Goal: Task Accomplishment & Management: Use online tool/utility

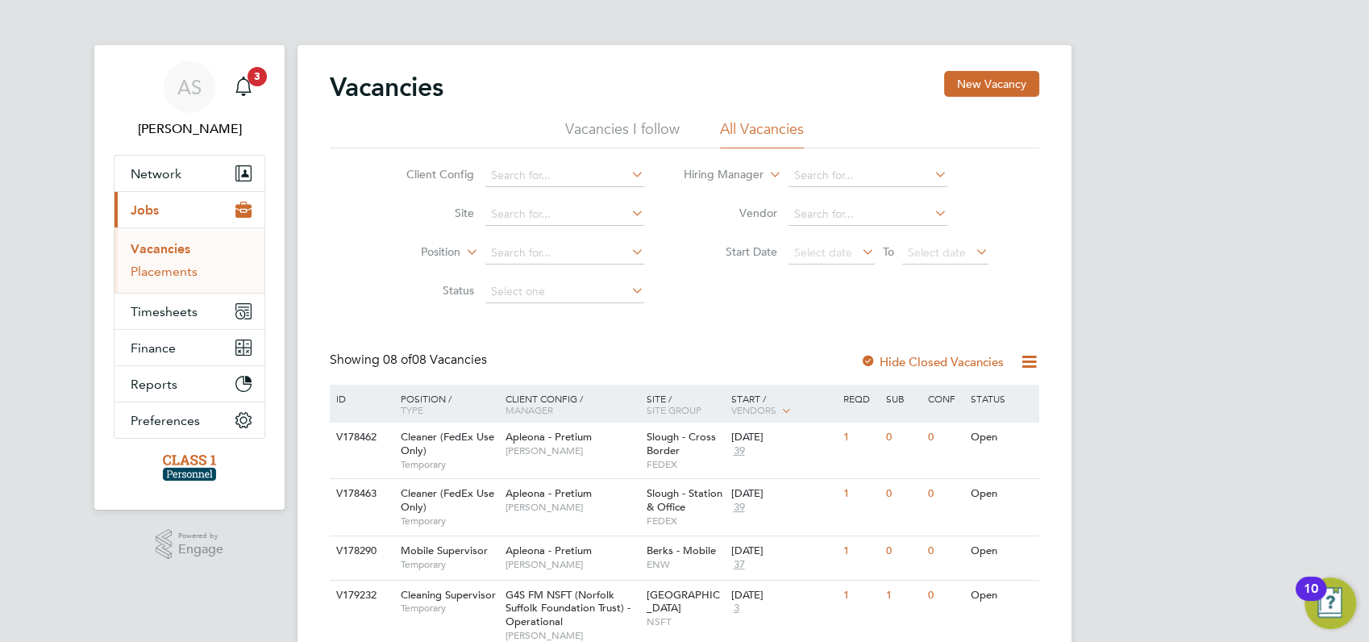
click at [160, 271] on link "Placements" at bounding box center [164, 271] width 67 height 15
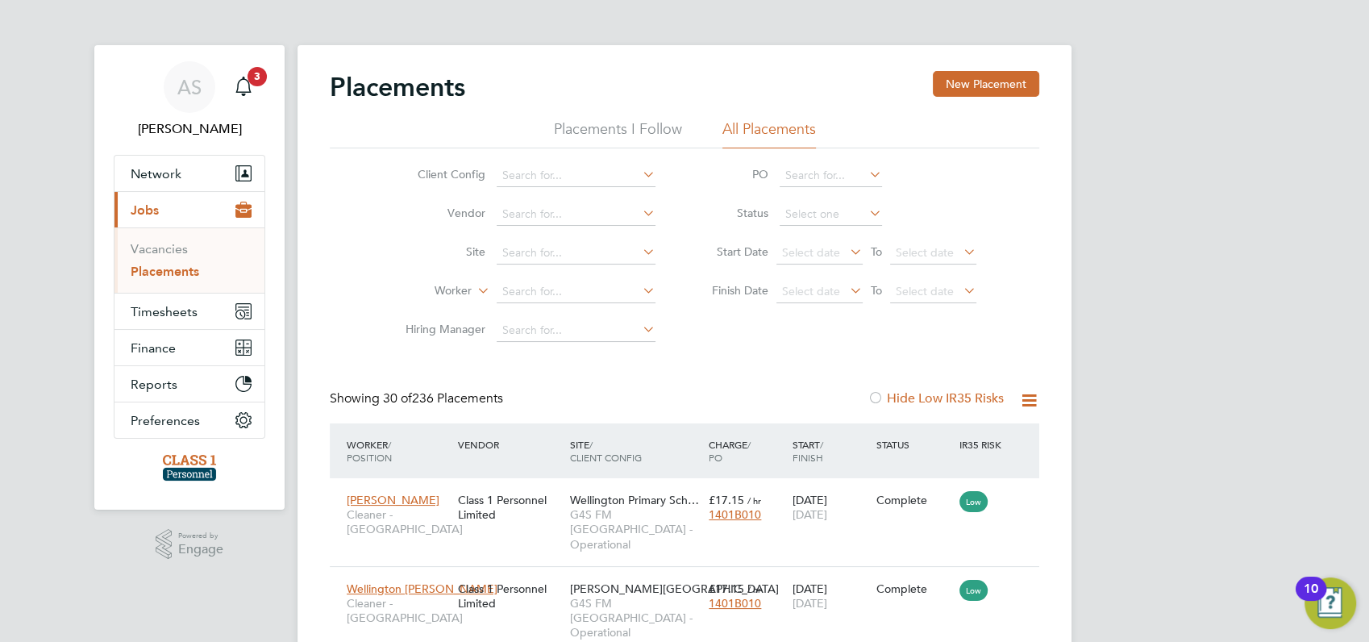
click at [161, 312] on span "Timesheets" at bounding box center [164, 311] width 67 height 15
click at [256, 77] on span "3" at bounding box center [257, 76] width 19 height 19
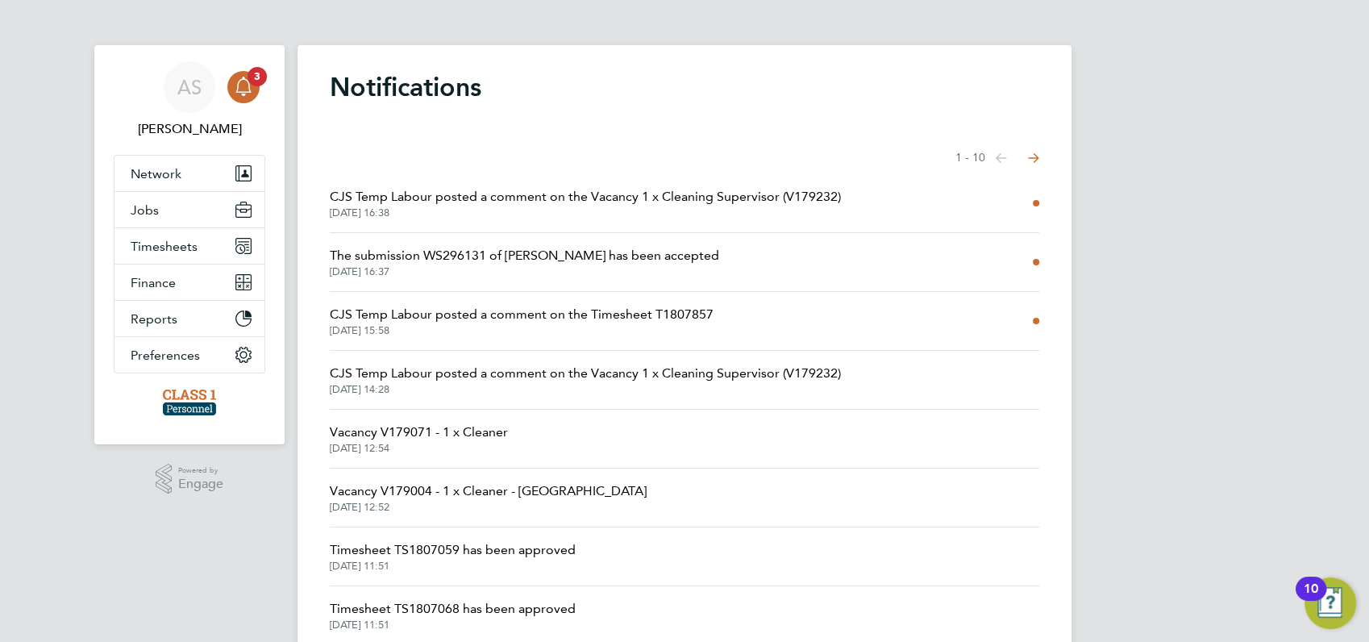
click at [397, 194] on span "CJS Temp Labour posted a comment on the Vacancy 1 x Cleaning Supervisor (V17923…" at bounding box center [585, 196] width 511 height 19
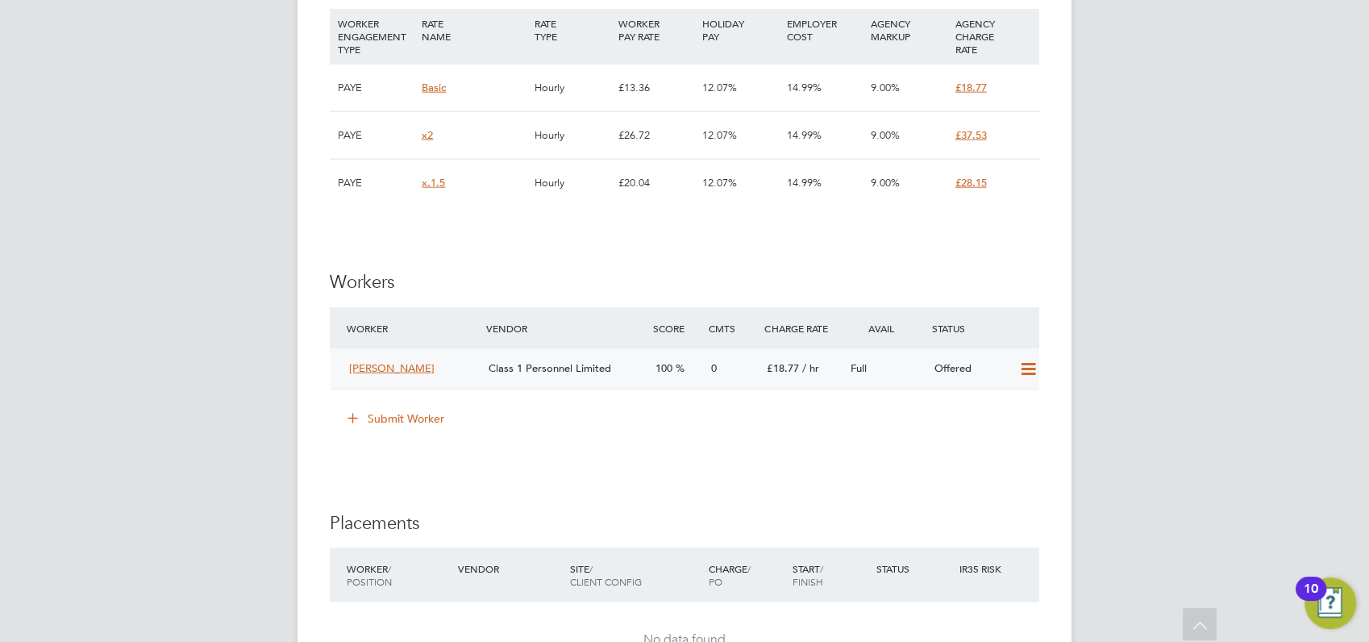
click at [1030, 363] on icon at bounding box center [1027, 369] width 20 height 13
click at [1008, 387] on li "Confirm" at bounding box center [1003, 388] width 61 height 23
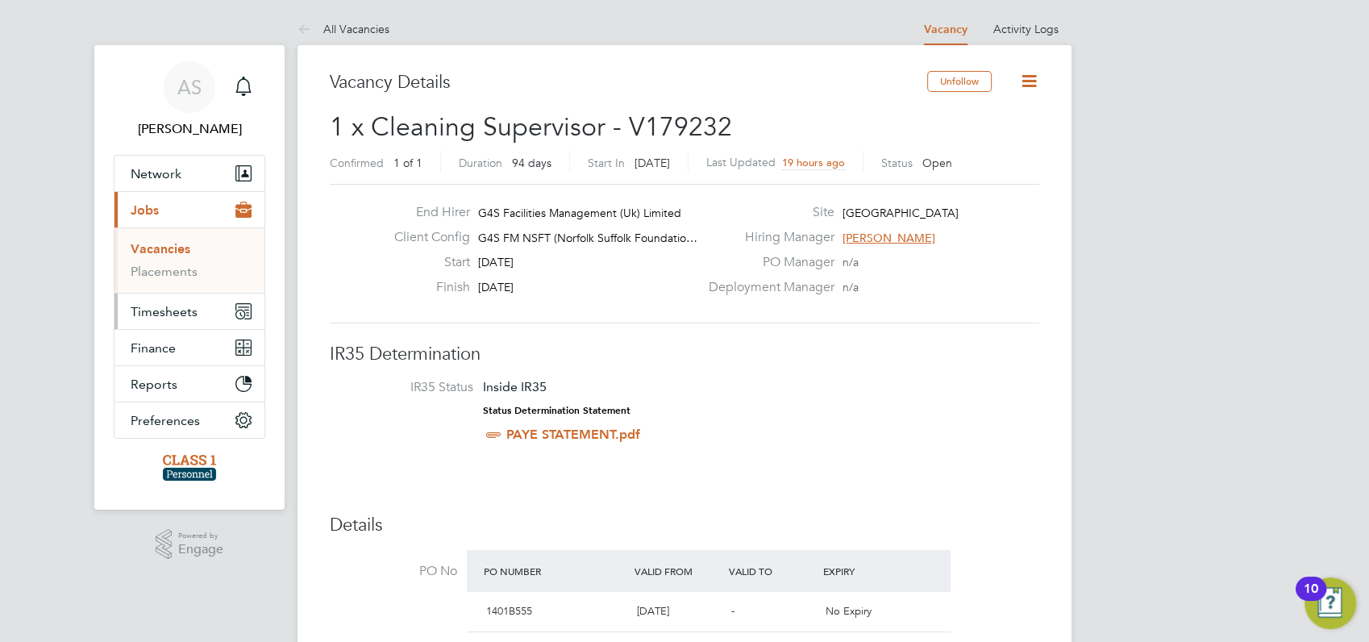
click at [168, 309] on span "Timesheets" at bounding box center [164, 311] width 67 height 15
click at [151, 285] on link "Timesheets" at bounding box center [164, 284] width 67 height 15
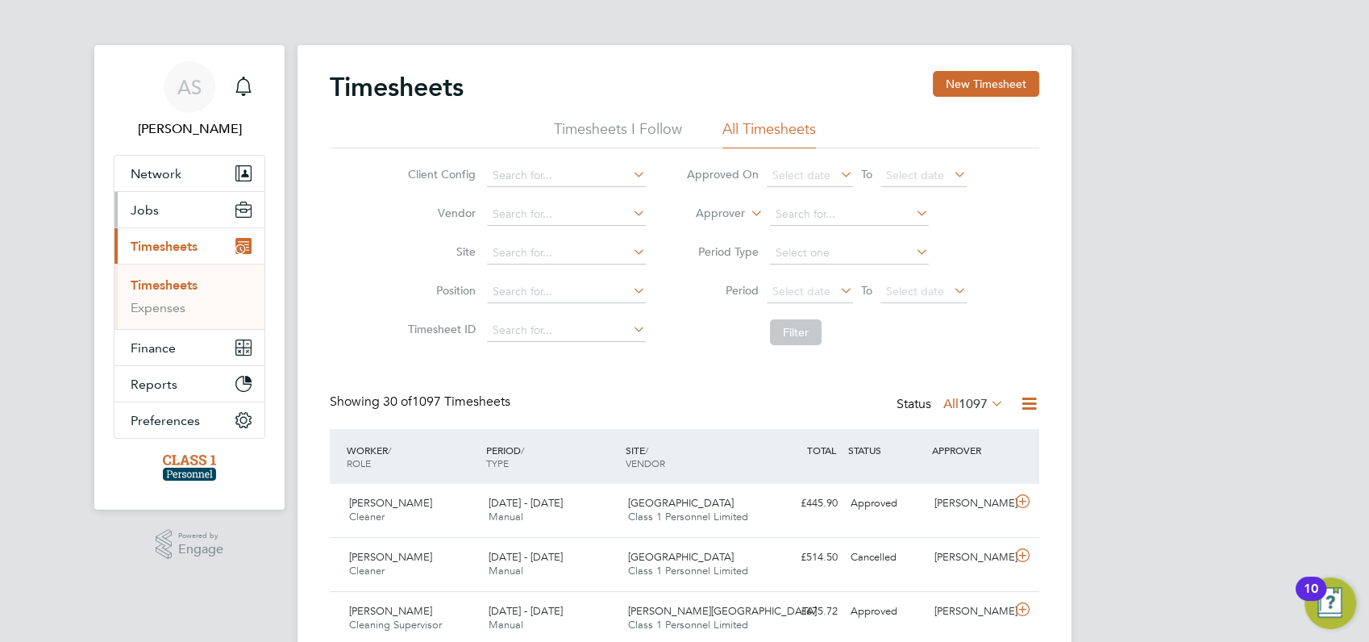
click at [144, 210] on span "Jobs" at bounding box center [145, 209] width 28 height 15
click at [164, 270] on link "Placements" at bounding box center [164, 271] width 67 height 15
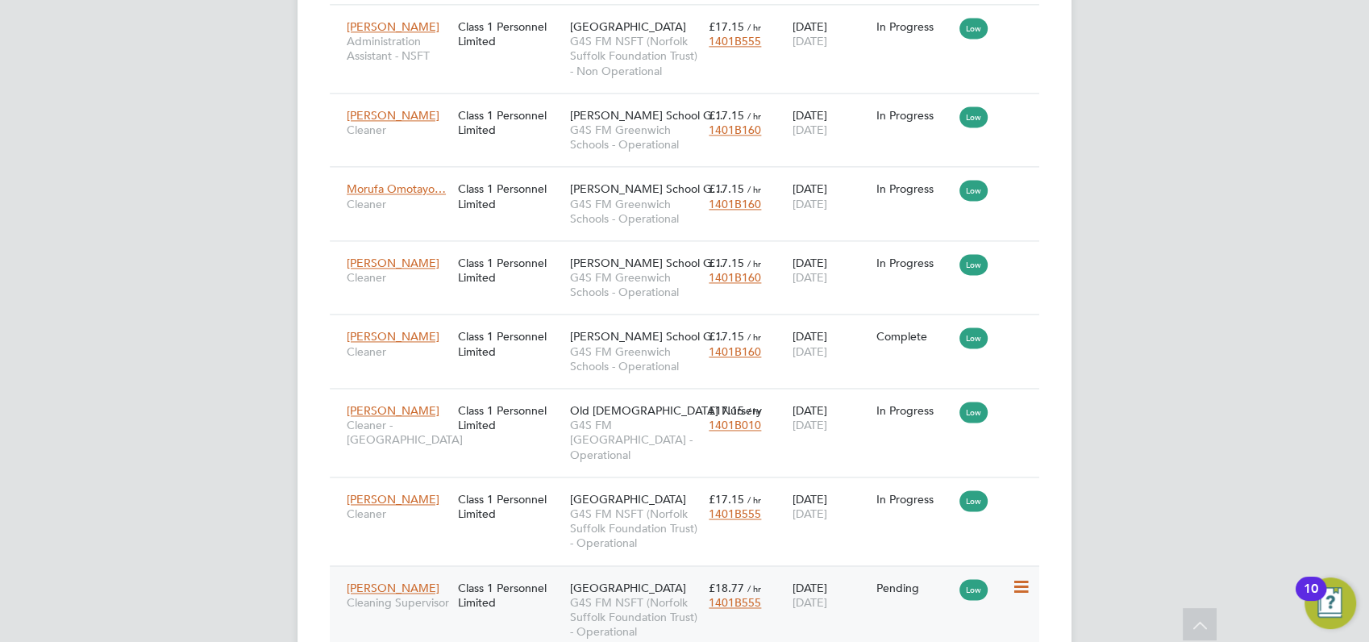
click at [1018, 577] on icon at bounding box center [1019, 586] width 16 height 19
click at [932, 553] on li "Start" at bounding box center [970, 554] width 114 height 23
type input "[PERSON_NAME]"
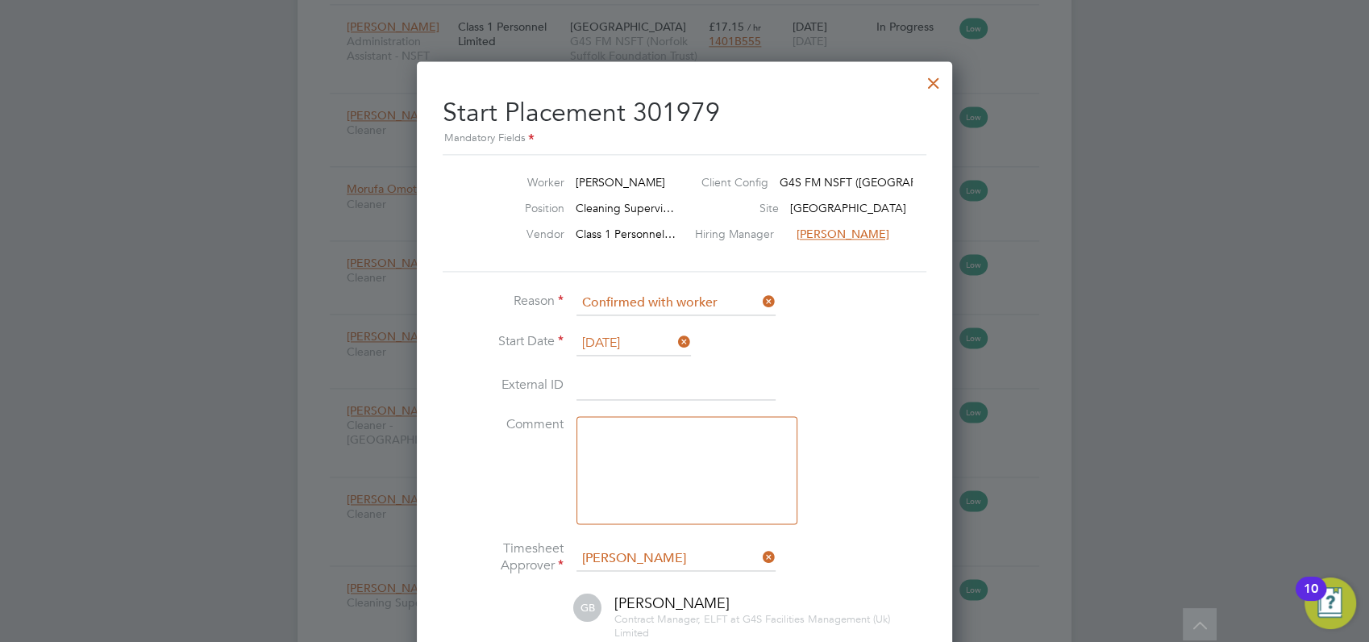
click at [1136, 447] on div at bounding box center [684, 321] width 1369 height 642
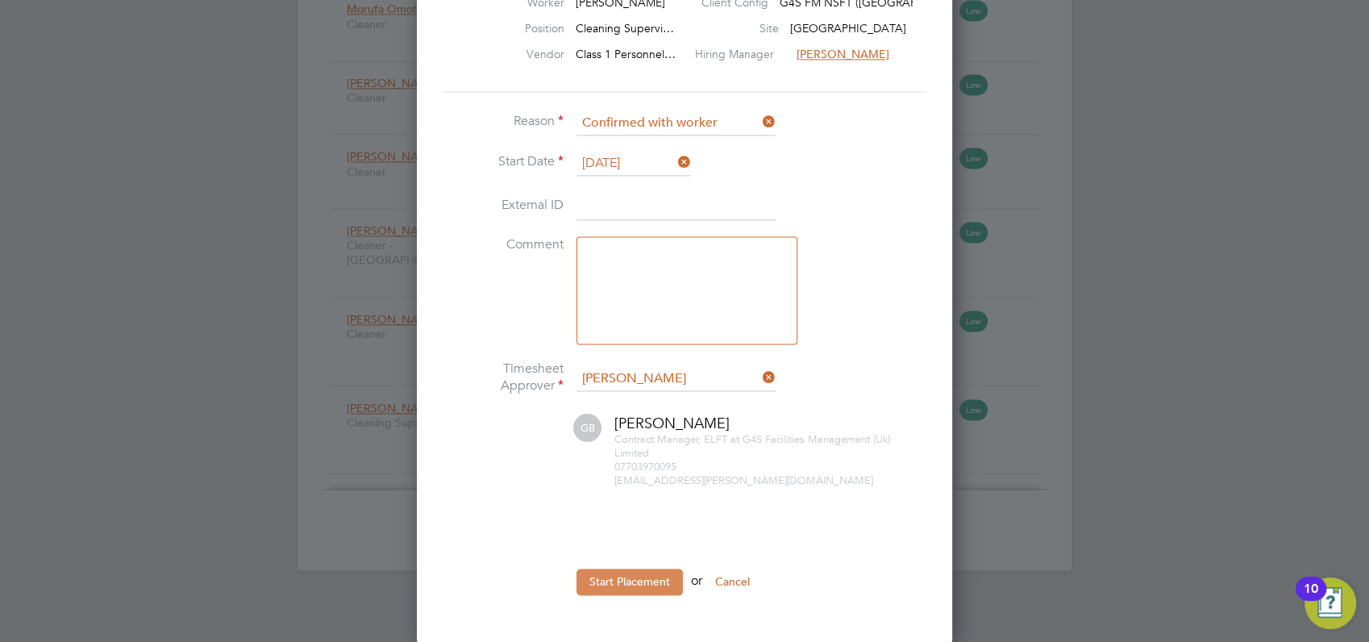
click at [651, 576] on button "Start Placement" at bounding box center [629, 581] width 106 height 26
